Goal: Communication & Community: Answer question/provide support

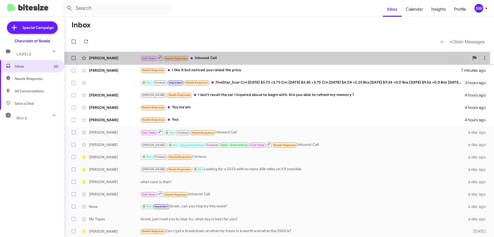
drag, startPoint x: 207, startPoint y: 60, endPoint x: 214, endPoint y: 60, distance: 7.0
click at [207, 60] on div "Call Them Needs Response Inbound Call" at bounding box center [305, 58] width 329 height 6
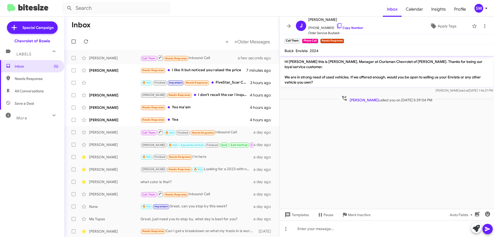
drag, startPoint x: 181, startPoint y: 71, endPoint x: 279, endPoint y: 71, distance: 97.3
click at [184, 71] on div "Needs Response I like it but noticed you raised the price" at bounding box center [194, 70] width 106 height 6
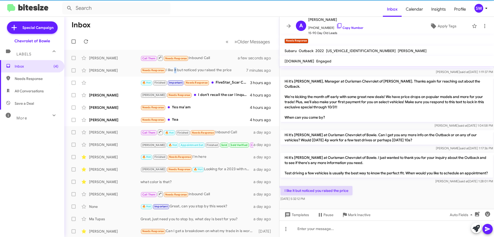
scroll to position [19, 0]
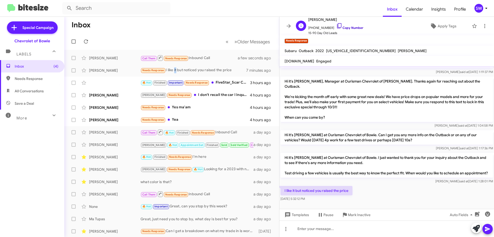
click at [336, 27] on icon at bounding box center [339, 26] width 6 height 6
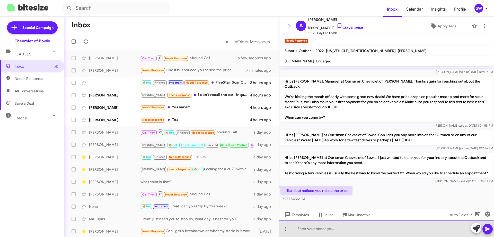
drag, startPoint x: 328, startPoint y: 228, endPoint x: 324, endPoint y: 235, distance: 7.9
click at [328, 228] on div at bounding box center [387, 228] width 215 height 16
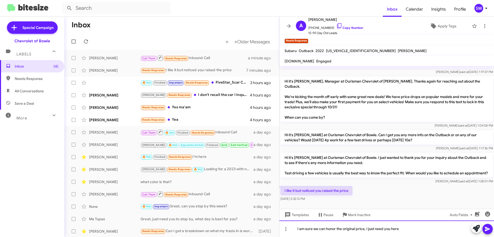
click at [418, 228] on div "I am sure we can honor the original price, I just need you here" at bounding box center [387, 228] width 215 height 16
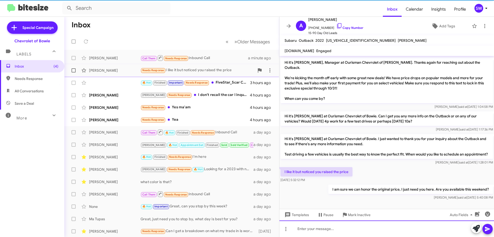
scroll to position [27, 0]
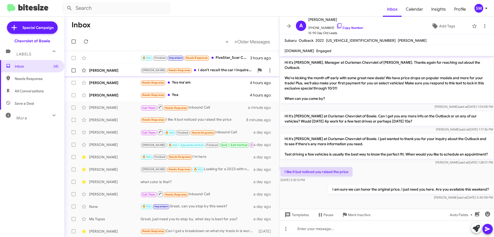
click at [198, 72] on div "Brian Needs Response I don't recall the car I inquired about to begin with. Are…" at bounding box center [198, 70] width 114 height 6
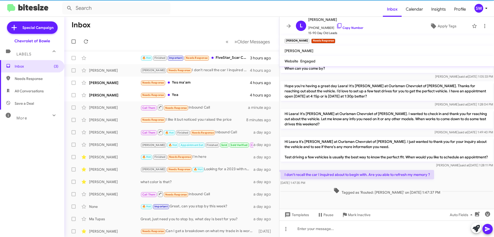
scroll to position [214, 0]
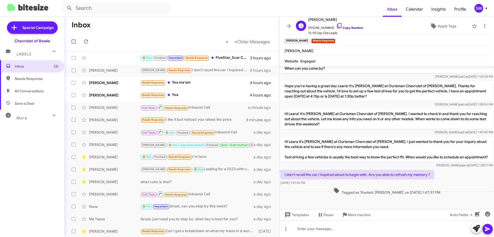
click at [336, 28] on icon at bounding box center [339, 26] width 6 height 6
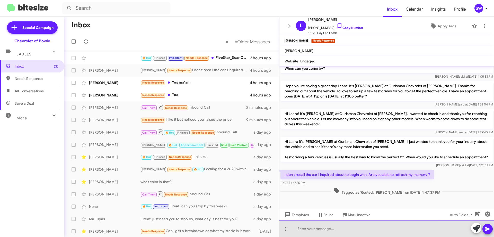
click at [304, 226] on div at bounding box center [387, 228] width 215 height 16
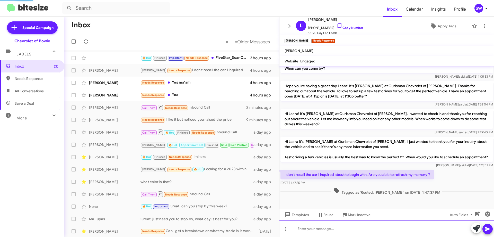
scroll to position [0, 0]
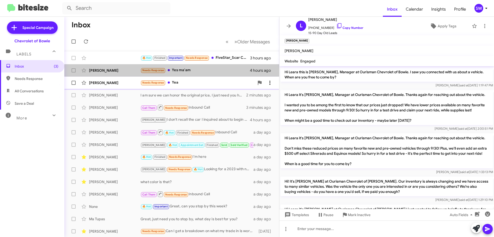
drag, startPoint x: 179, startPoint y: 69, endPoint x: 268, endPoint y: 78, distance: 89.2
click at [180, 69] on div "Needs Response Yes ma'am" at bounding box center [195, 70] width 109 height 6
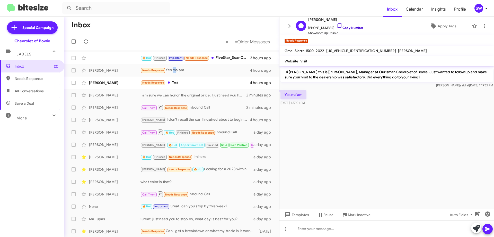
drag, startPoint x: 335, startPoint y: 25, endPoint x: 357, endPoint y: 27, distance: 22.7
click at [336, 26] on icon at bounding box center [339, 26] width 6 height 6
click at [357, 216] on span "Mark Inactive" at bounding box center [359, 214] width 23 height 9
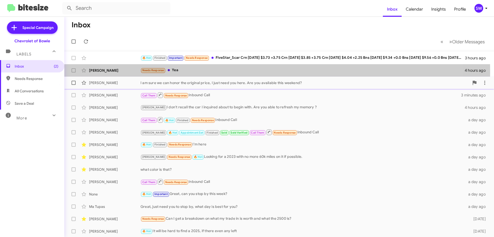
drag, startPoint x: 182, startPoint y: 71, endPoint x: 262, endPoint y: 77, distance: 80.3
click at [185, 72] on div "Needs Response Yea" at bounding box center [303, 70] width 324 height 6
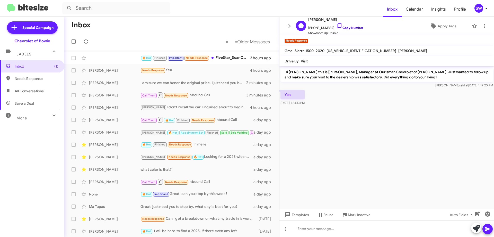
click at [337, 26] on icon at bounding box center [339, 25] width 4 height 5
